Goal: Transaction & Acquisition: Book appointment/travel/reservation

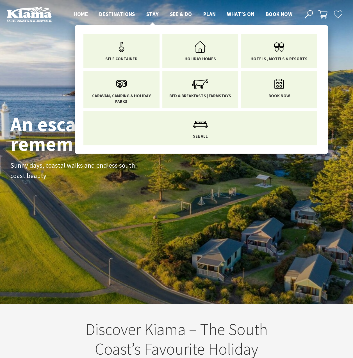
scroll to position [90, 357]
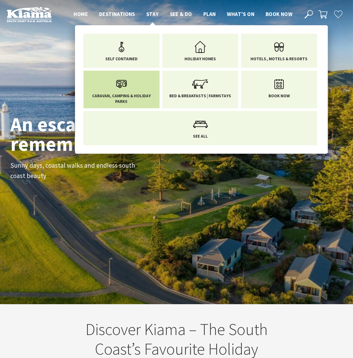
click at [113, 92] on icon "Main Menu" at bounding box center [121, 84] width 18 height 18
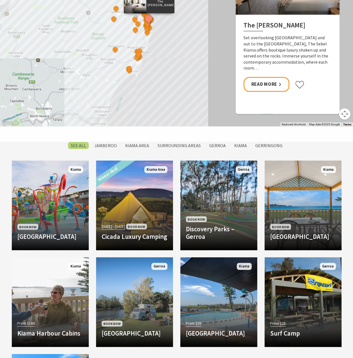
scroll to position [421, 0]
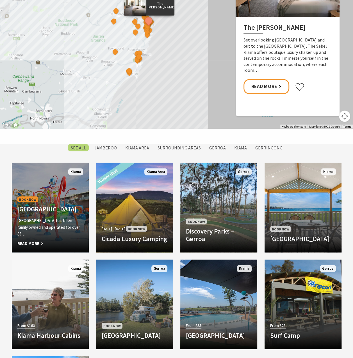
click at [57, 205] on h4 "[GEOGRAPHIC_DATA]" at bounding box center [50, 209] width 66 height 8
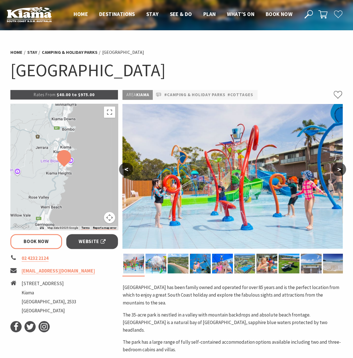
select select "3"
select select "2"
click at [45, 239] on link "Book Now" at bounding box center [36, 241] width 52 height 15
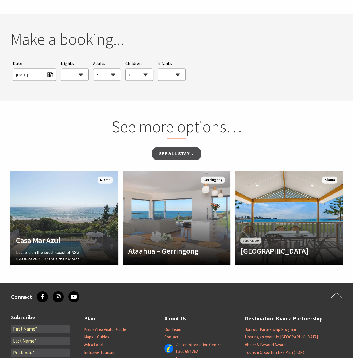
scroll to position [531, 0]
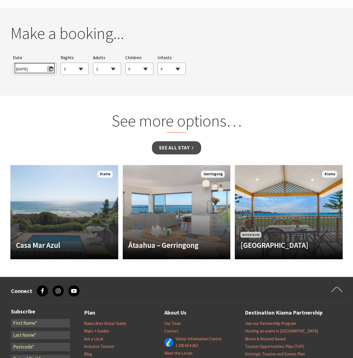
click at [53, 65] on span "Fri 12/09/2025" at bounding box center [34, 69] width 37 height 8
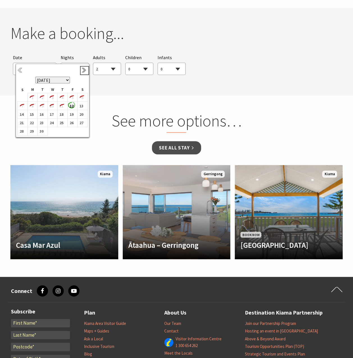
click at [85, 72] on link "Next" at bounding box center [84, 71] width 6 height 6
click at [22, 106] on b "4" at bounding box center [21, 105] width 7 height 7
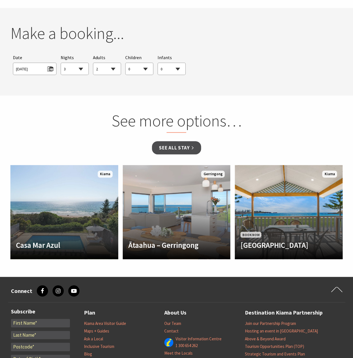
click at [81, 63] on select "1 2 3 4 5 6 7 8 9 10 11 12 13 14 15 16 17 18 19 20 21 22 23 24 25 26 27 28 29 30" at bounding box center [75, 69] width 28 height 12
select select "5"
click at [61, 63] on select "1 2 3 4 5 6 7 8 9 10 11 12 13 14 15 16 17 18 19 20 21 22 23 24 25 26 27 28 29 30" at bounding box center [75, 69] width 28 height 12
click at [144, 63] on select "0 1 2 3 4 5 6 7 8 9 10 11 12 13 14 15 16 17 18 19 20 21 22 23 24 25 26 27 28 29…" at bounding box center [139, 69] width 28 height 12
select select "2"
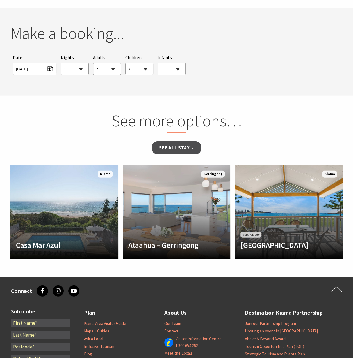
click at [125, 63] on select "0 1 2 3 4 5 6 7 8 9 10 11 12 13 14 15 16 17 18 19 20 21 22 23 24 25 26 27 28 29…" at bounding box center [139, 69] width 28 height 12
click at [167, 79] on section "You currently don't have any items in your cart Make a booking... Searching for…" at bounding box center [176, 52] width 353 height 88
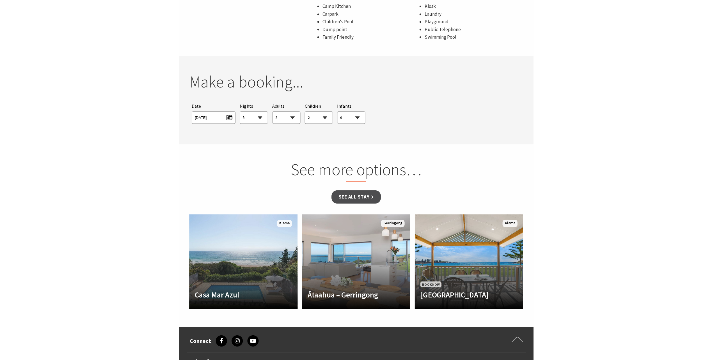
scroll to position [475, 0]
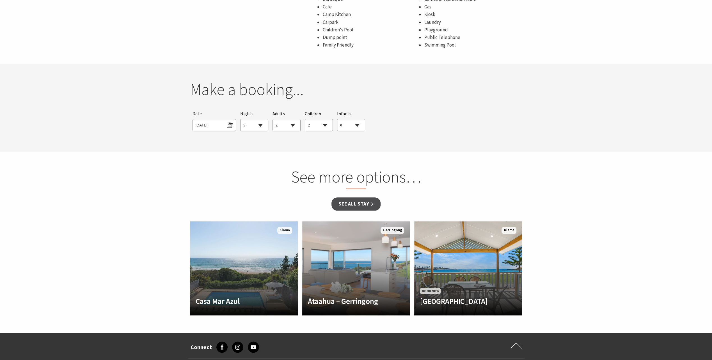
click at [353, 123] on div "Searching for Accommodation Tours Events Car Hire Packages Date Sun 04/01/2026 …" at bounding box center [356, 121] width 332 height 26
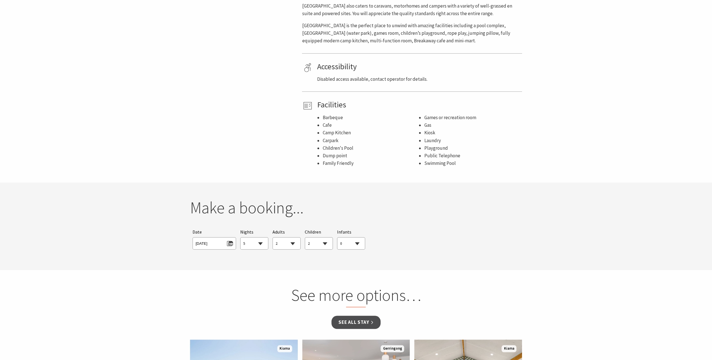
scroll to position [363, 0]
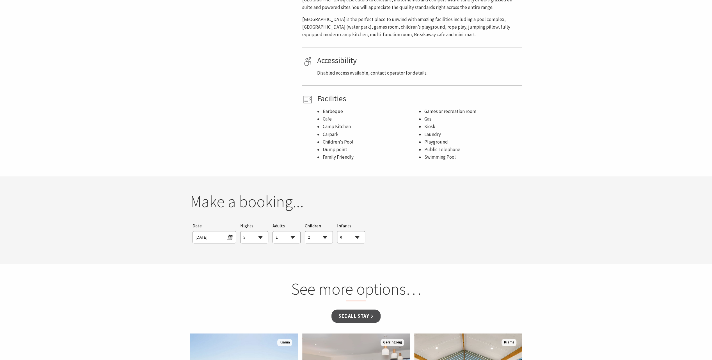
click at [257, 232] on select "1 2 3 4 5 6 7 8 9 10 11 12 13 14 15 16 17 18 19 20 21 22 23 24 25 26 27 28 29 30" at bounding box center [255, 238] width 28 height 12
click at [241, 232] on select "1 2 3 4 5 6 7 8 9 10 11 12 13 14 15 16 17 18 19 20 21 22 23 24 25 26 27 28 29 30" at bounding box center [255, 238] width 28 height 12
click at [353, 230] on div "Searching for Accommodation Tours Events Car Hire Packages Date Sun 04/01/2026 …" at bounding box center [356, 233] width 332 height 26
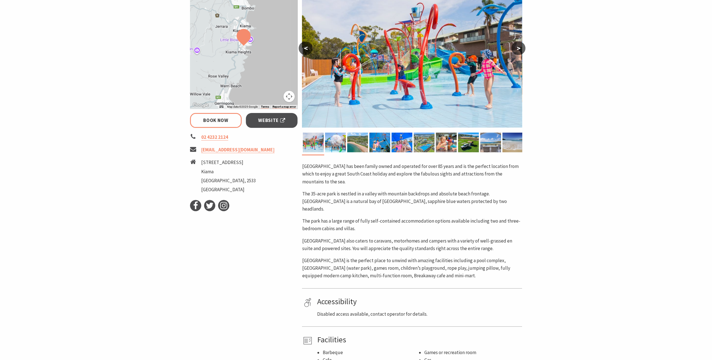
scroll to position [110, 0]
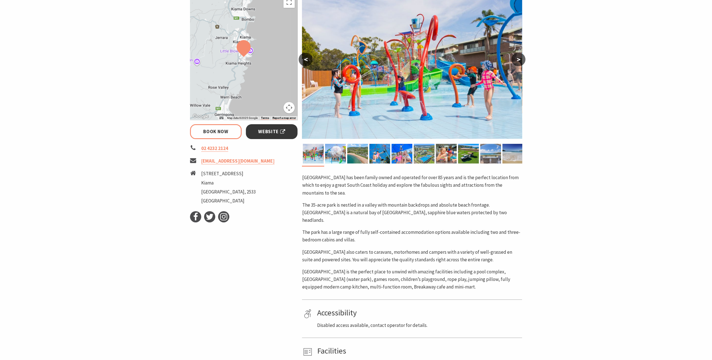
click at [263, 133] on span "Website" at bounding box center [271, 132] width 27 height 8
